Goal: Information Seeking & Learning: Learn about a topic

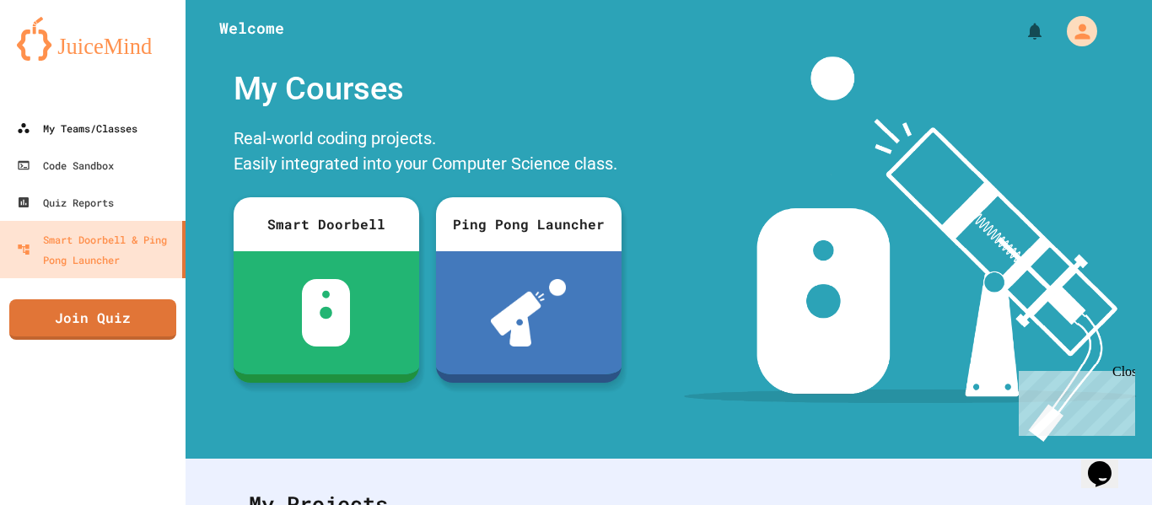
click at [58, 117] on link "My Teams/Classes" at bounding box center [93, 128] width 186 height 37
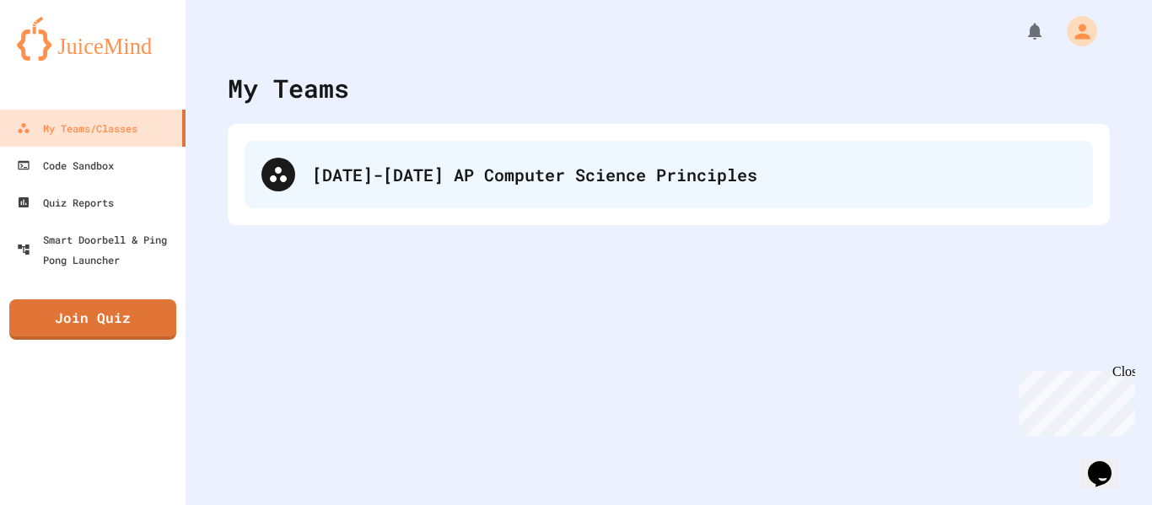
click at [380, 208] on div "[DATE]-[DATE] AP Computer Science Principles" at bounding box center [669, 174] width 849 height 67
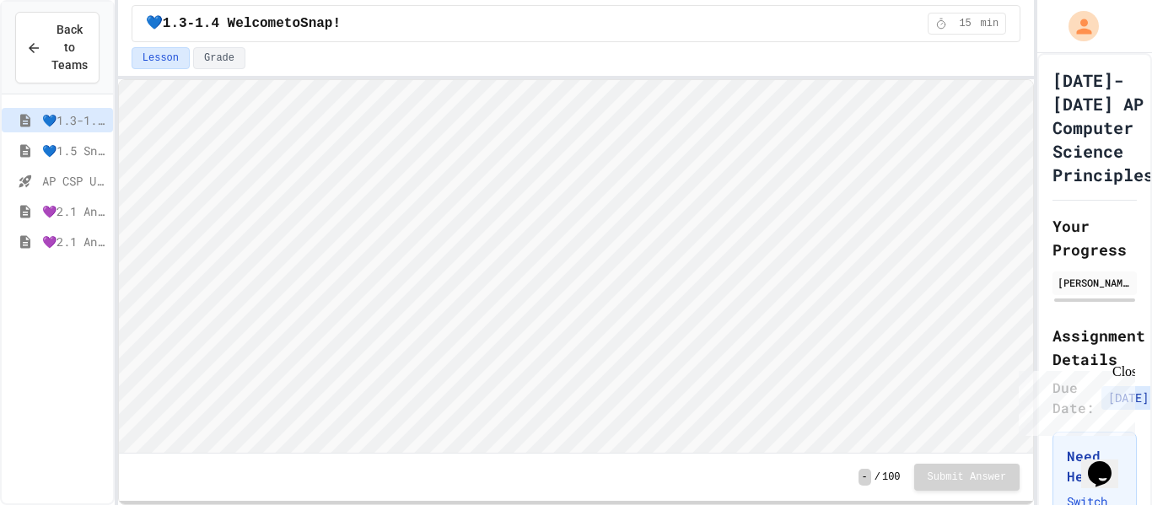
click at [61, 211] on span "💜2.1 AngleExperiments1" at bounding box center [74, 211] width 64 height 18
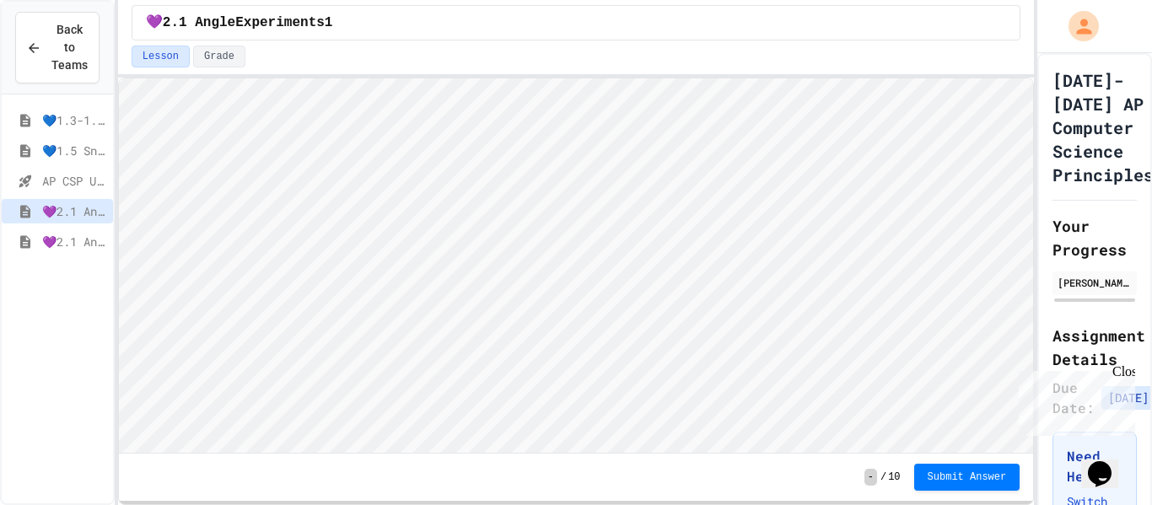
scroll to position [2, 0]
type textarea "**"
click at [941, 475] on span "Submit Answer" at bounding box center [967, 476] width 79 height 13
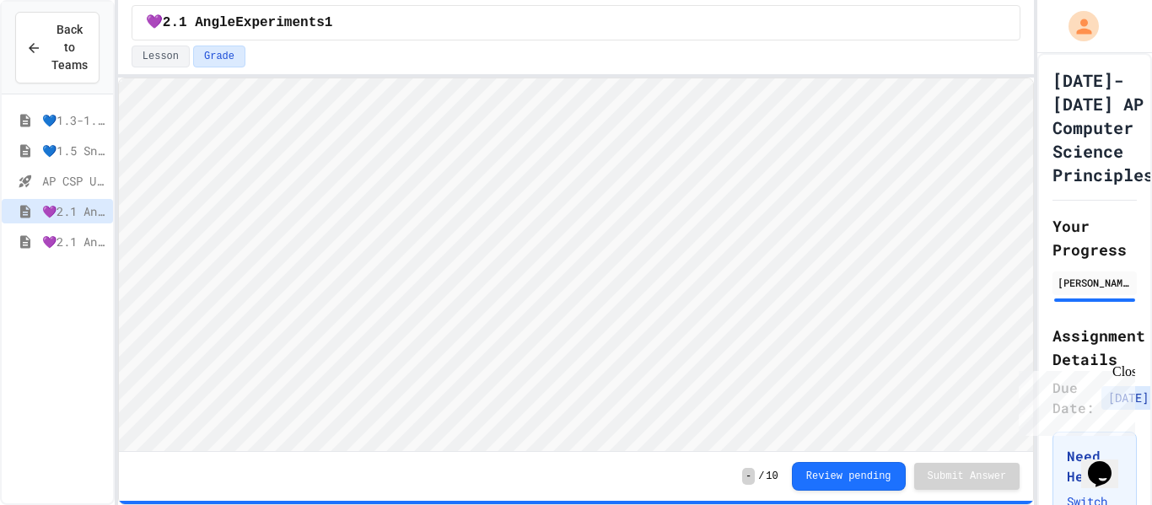
click at [57, 248] on span "💜2.1 AngleExperiments2" at bounding box center [74, 242] width 64 height 18
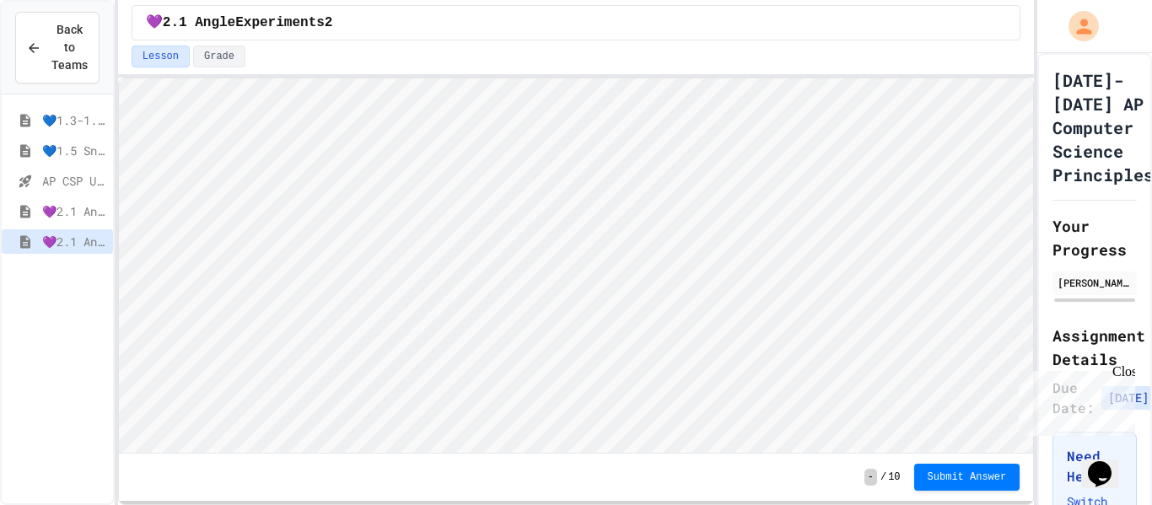
click at [1142, 375] on div "[DATE]-[DATE] AP Computer Science Principles Your Progress [PERSON_NAME] Assign…" at bounding box center [1095, 419] width 115 height 733
click at [1130, 381] on div "Close" at bounding box center [1123, 374] width 21 height 21
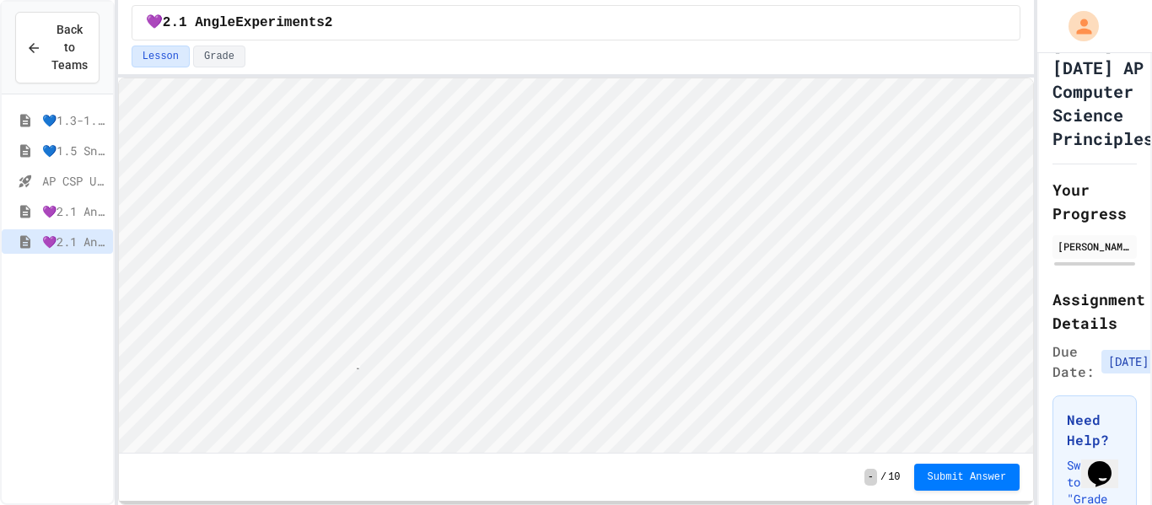
scroll to position [2, 13]
type textarea "***"
click at [51, 205] on span "💜2.1 AngleExperiments1" at bounding box center [74, 211] width 64 height 18
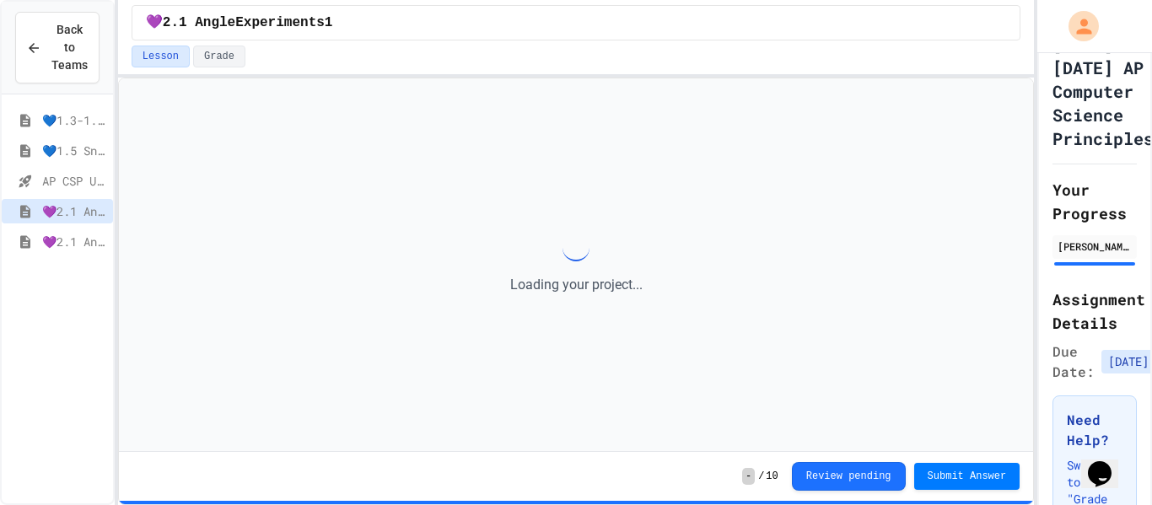
click at [67, 229] on div "💜2.1 AngleExperiments2" at bounding box center [57, 241] width 111 height 24
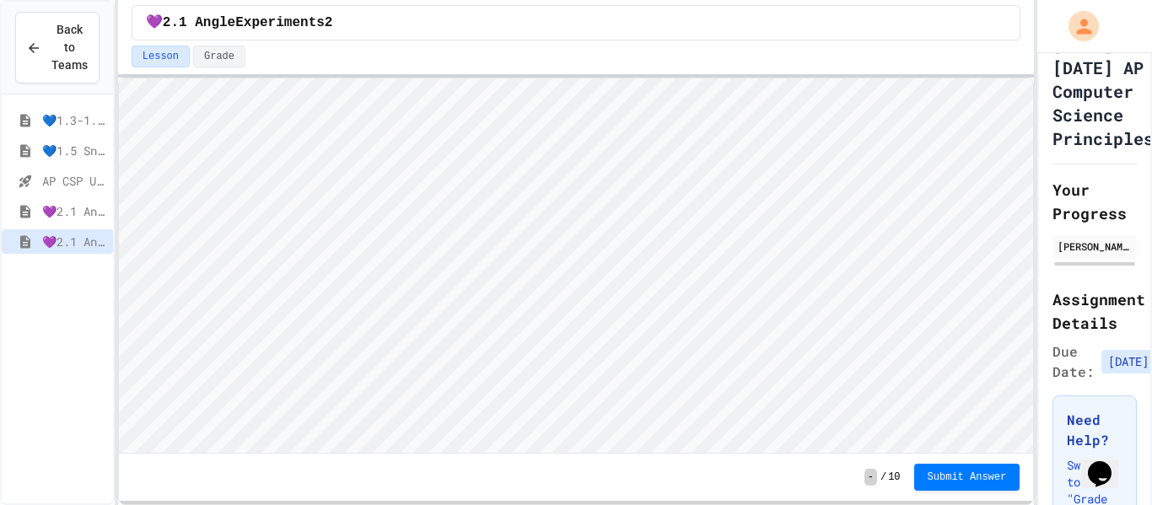
scroll to position [2, 0]
